Goal: Use online tool/utility: Use online tool/utility

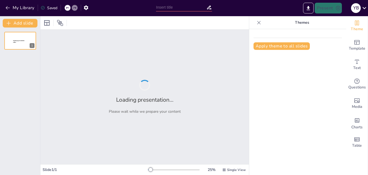
type input "Imported Presentacion_Archivistica_Estilo.pptx"
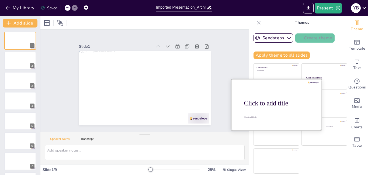
click at [292, 114] on div at bounding box center [276, 104] width 90 height 51
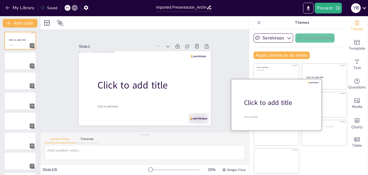
click at [269, 104] on div "Click to add title" at bounding box center [278, 102] width 69 height 9
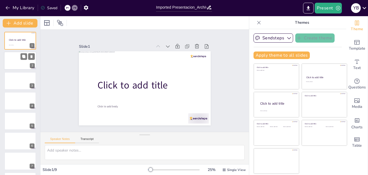
click at [16, 61] on div at bounding box center [20, 61] width 32 height 18
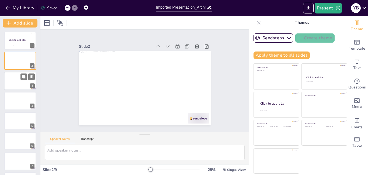
click at [14, 78] on div at bounding box center [20, 81] width 32 height 18
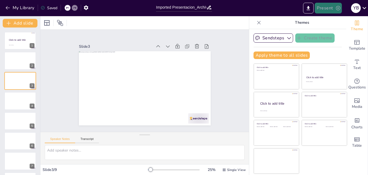
click at [325, 9] on button "Present" at bounding box center [327, 8] width 27 height 11
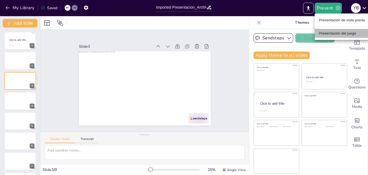
click at [324, 33] on font "Presentación del juego" at bounding box center [337, 33] width 37 height 4
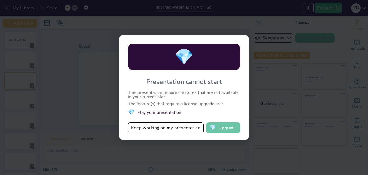
click at [226, 130] on button "💎 Upgrade" at bounding box center [223, 127] width 34 height 11
